Goal: Task Accomplishment & Management: Use online tool/utility

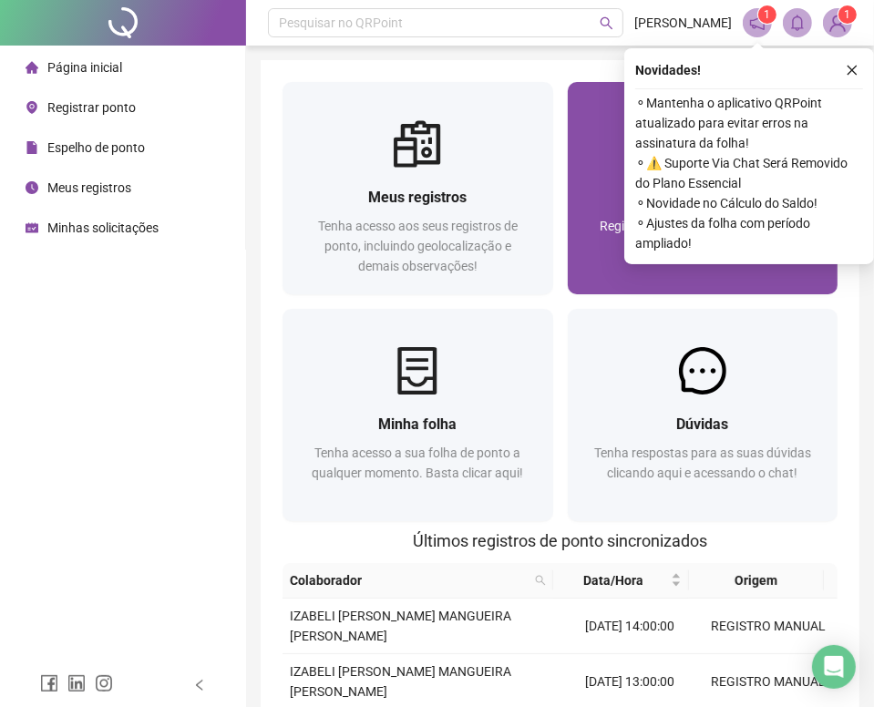
click at [593, 221] on div "Registre sua presença com rapidez e segurança clicando aqui!" at bounding box center [703, 246] width 227 height 60
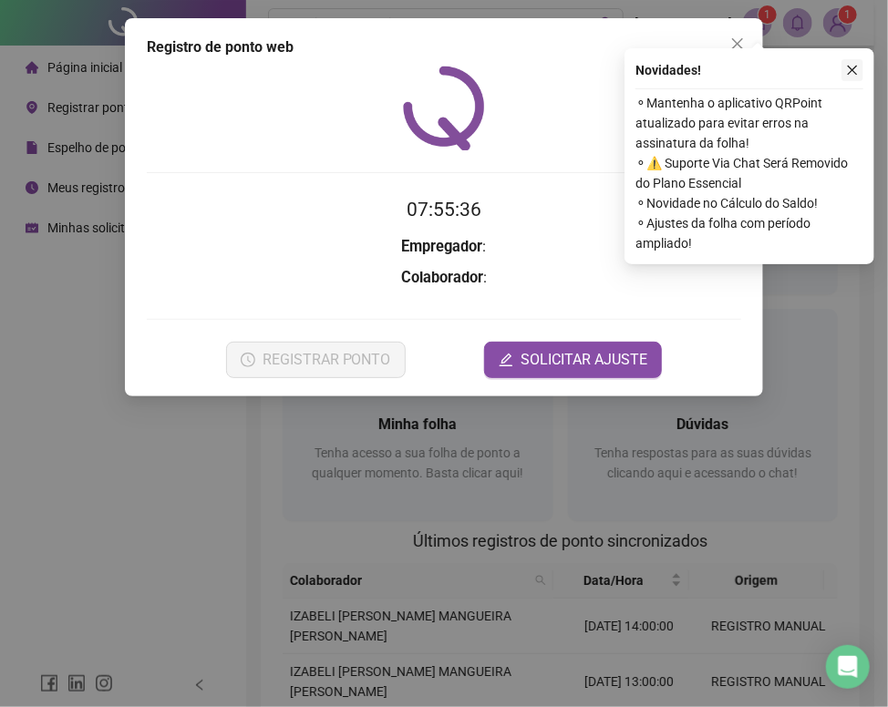
drag, startPoint x: 841, startPoint y: 72, endPoint x: 874, endPoint y: 76, distance: 33.0
click at [846, 71] on button "button" at bounding box center [852, 70] width 22 height 22
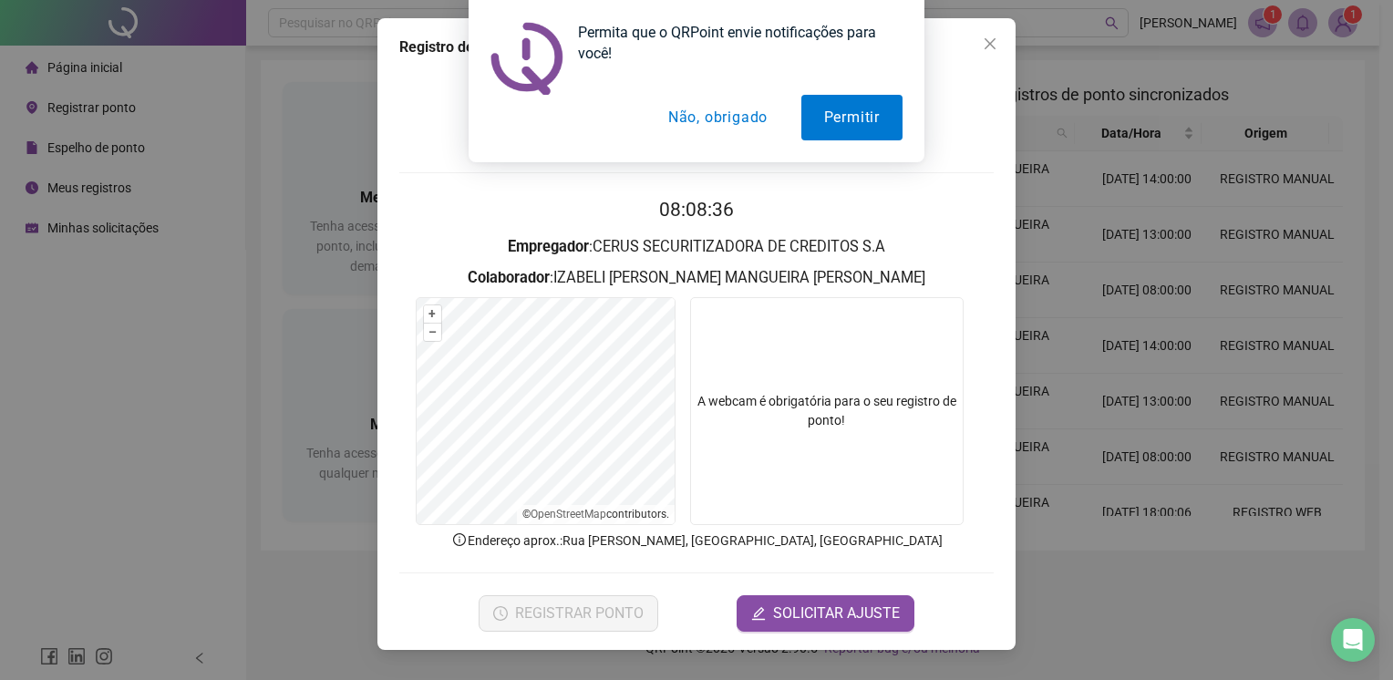
click at [742, 115] on button "Não, obrigado" at bounding box center [717, 118] width 145 height 46
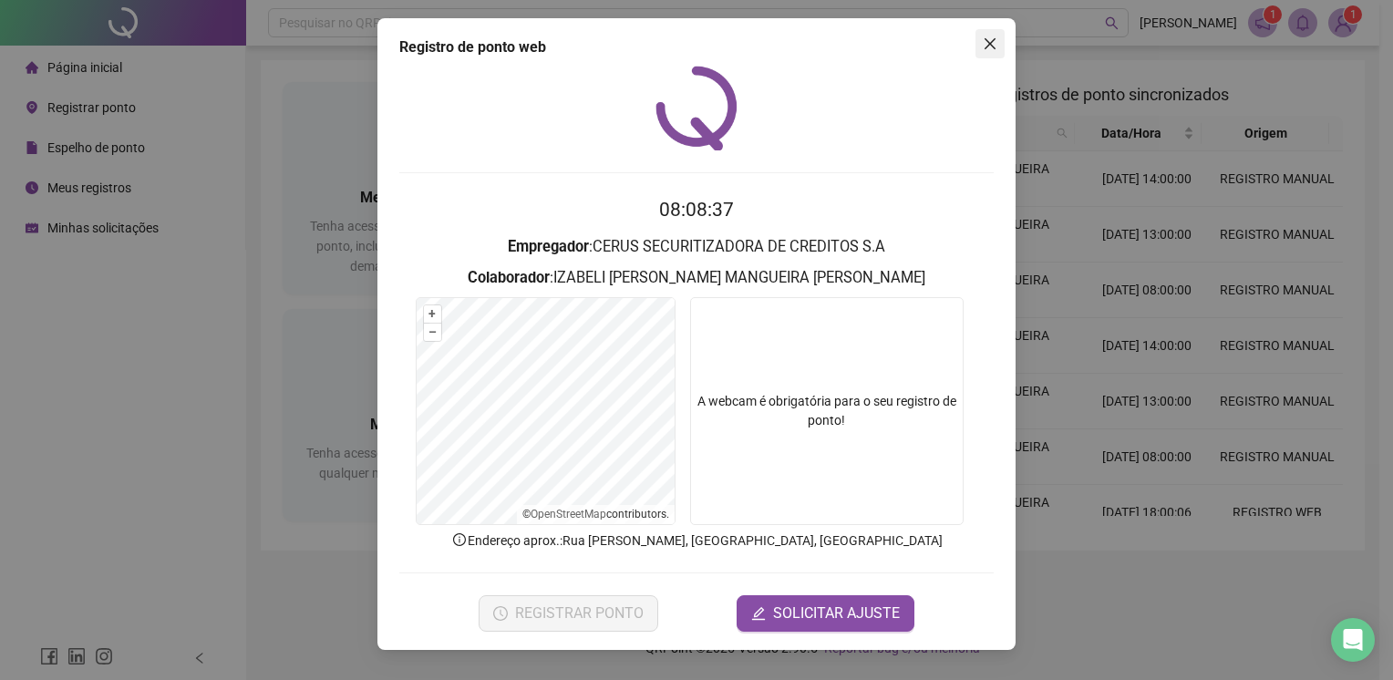
click at [887, 42] on icon "close" at bounding box center [990, 43] width 15 height 15
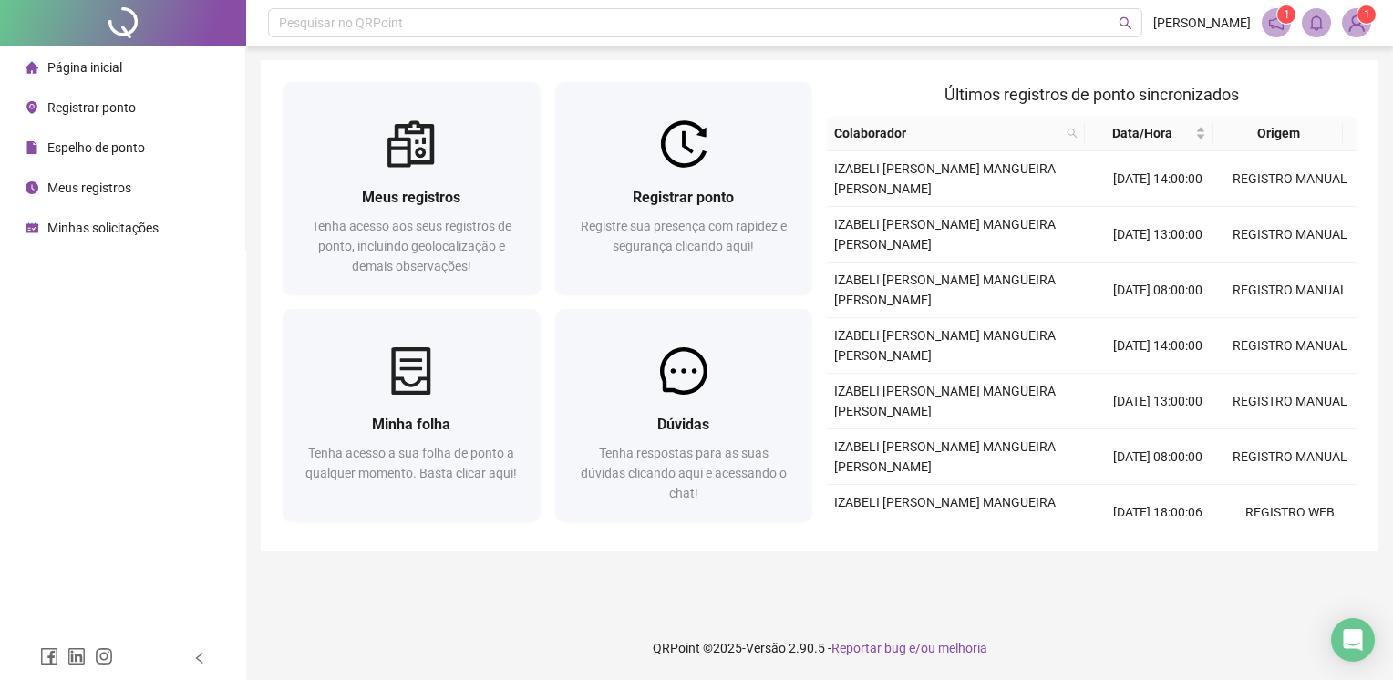
click at [139, 225] on span "Minhas solicitações" at bounding box center [102, 228] width 111 height 15
